Goal: Check status: Check status

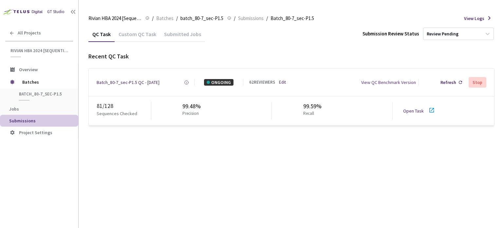
click at [416, 111] on link "Open Task" at bounding box center [413, 111] width 21 height 6
click at [142, 81] on div "Batch_80-7_sec-P1.5 QC - 31 Aug, 2025" at bounding box center [128, 82] width 63 height 7
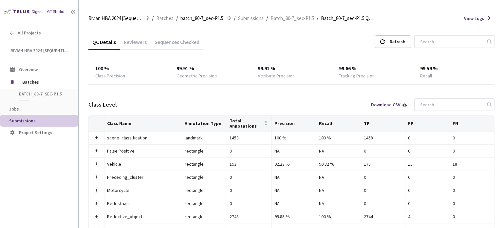
click at [135, 40] on div "Reviewers" at bounding box center [135, 44] width 31 height 11
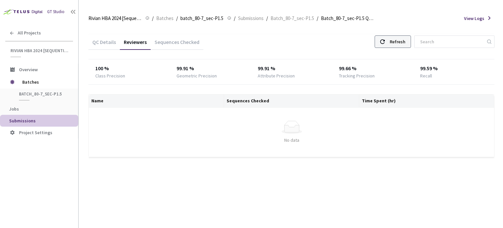
click at [403, 38] on div "Refresh" at bounding box center [398, 42] width 16 height 12
click at [405, 42] on div "Refresh" at bounding box center [398, 42] width 16 height 12
click at [405, 43] on div "Refresh" at bounding box center [398, 42] width 16 height 12
click at [395, 42] on div "Refresh" at bounding box center [393, 41] width 36 height 12
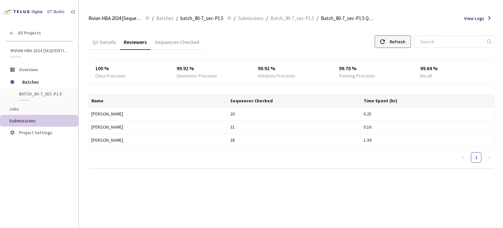
click at [395, 42] on div "Refresh" at bounding box center [393, 41] width 36 height 12
click at [401, 42] on div "Refresh" at bounding box center [398, 42] width 16 height 12
click at [393, 42] on div "Refresh" at bounding box center [393, 41] width 36 height 12
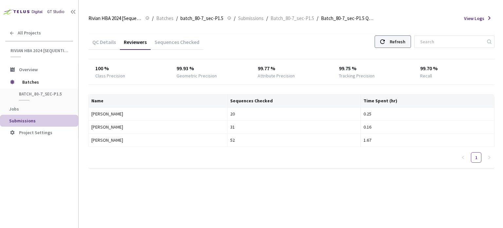
click at [393, 42] on div "Refresh" at bounding box center [393, 41] width 36 height 12
click at [405, 40] on div "Refresh" at bounding box center [398, 42] width 16 height 12
click at [400, 46] on div "Refresh" at bounding box center [398, 42] width 16 height 12
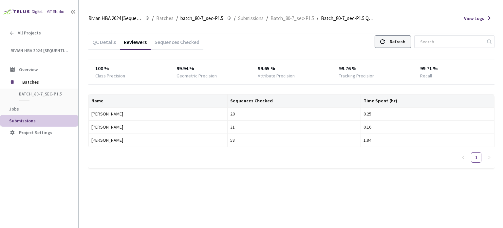
click at [400, 46] on div "Refresh" at bounding box center [398, 42] width 16 height 12
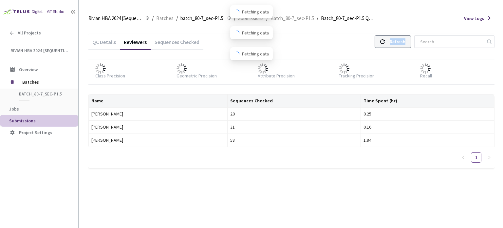
click at [400, 46] on div "Refresh" at bounding box center [398, 42] width 16 height 12
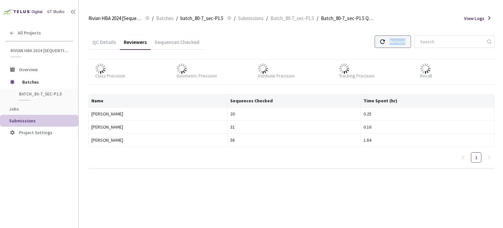
click at [400, 46] on div "Refresh" at bounding box center [398, 42] width 16 height 12
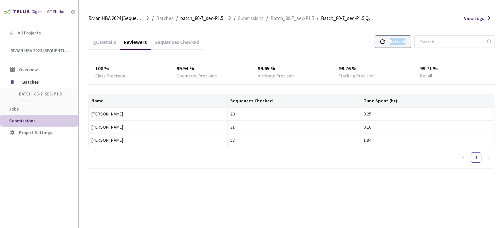
click at [400, 46] on div "Refresh" at bounding box center [398, 42] width 16 height 12
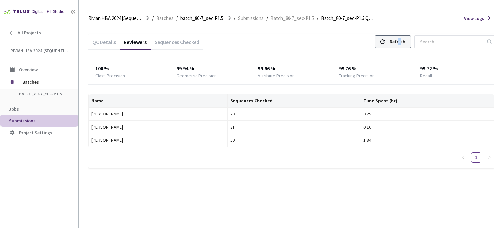
click at [405, 44] on div "Refresh" at bounding box center [398, 42] width 16 height 12
